Goal: Book appointment/travel/reservation

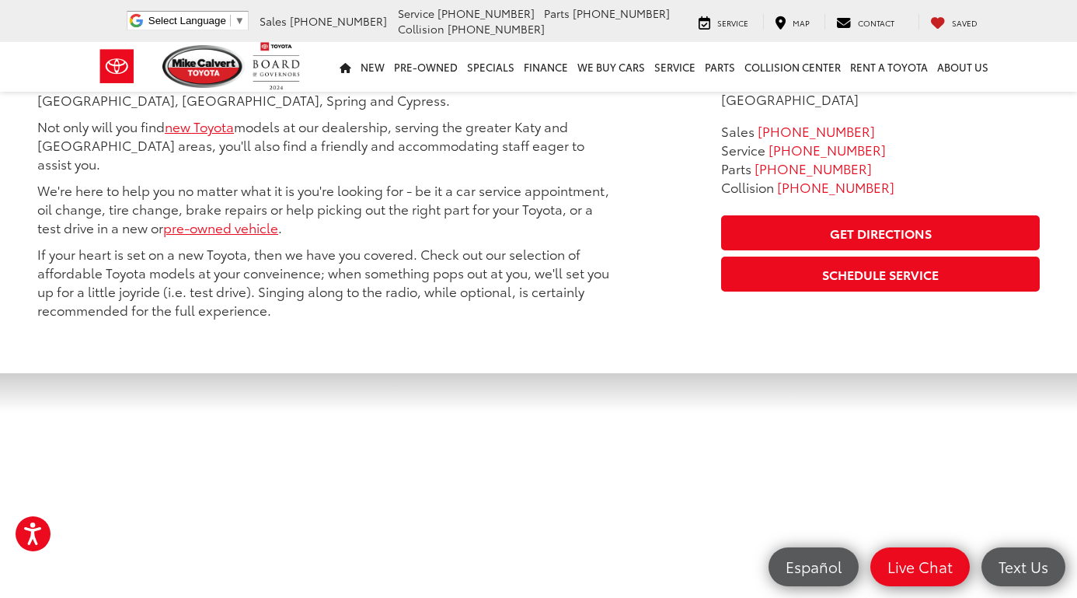
scroll to position [824, 0]
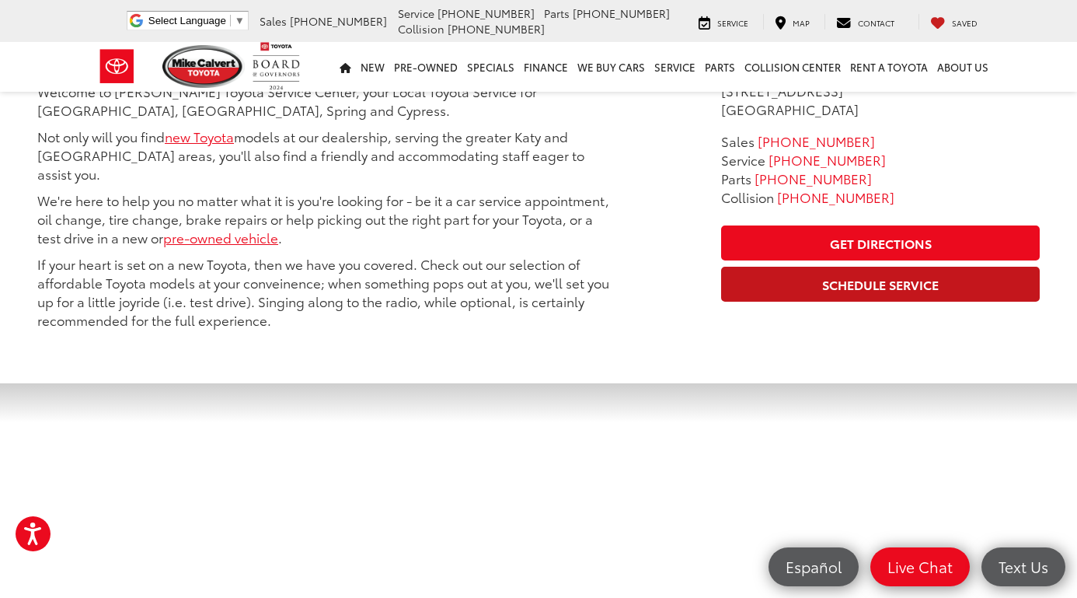
click at [758, 267] on link "Schedule Service" at bounding box center [880, 284] width 319 height 35
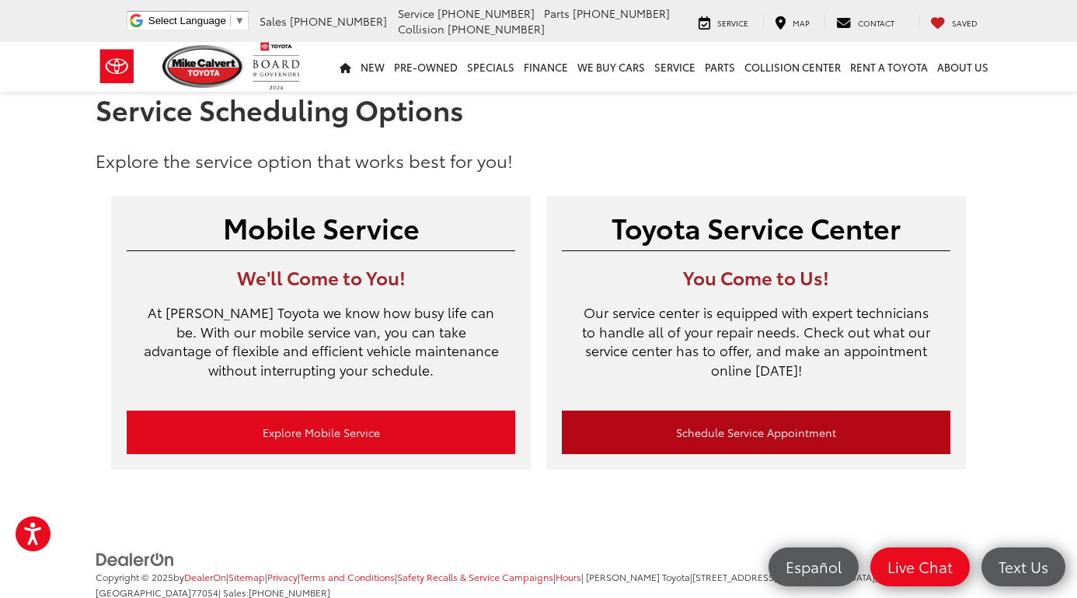
click at [746, 431] on link "Schedule Service Appointment" at bounding box center [756, 432] width 389 height 44
